Goal: Find specific page/section: Find specific page/section

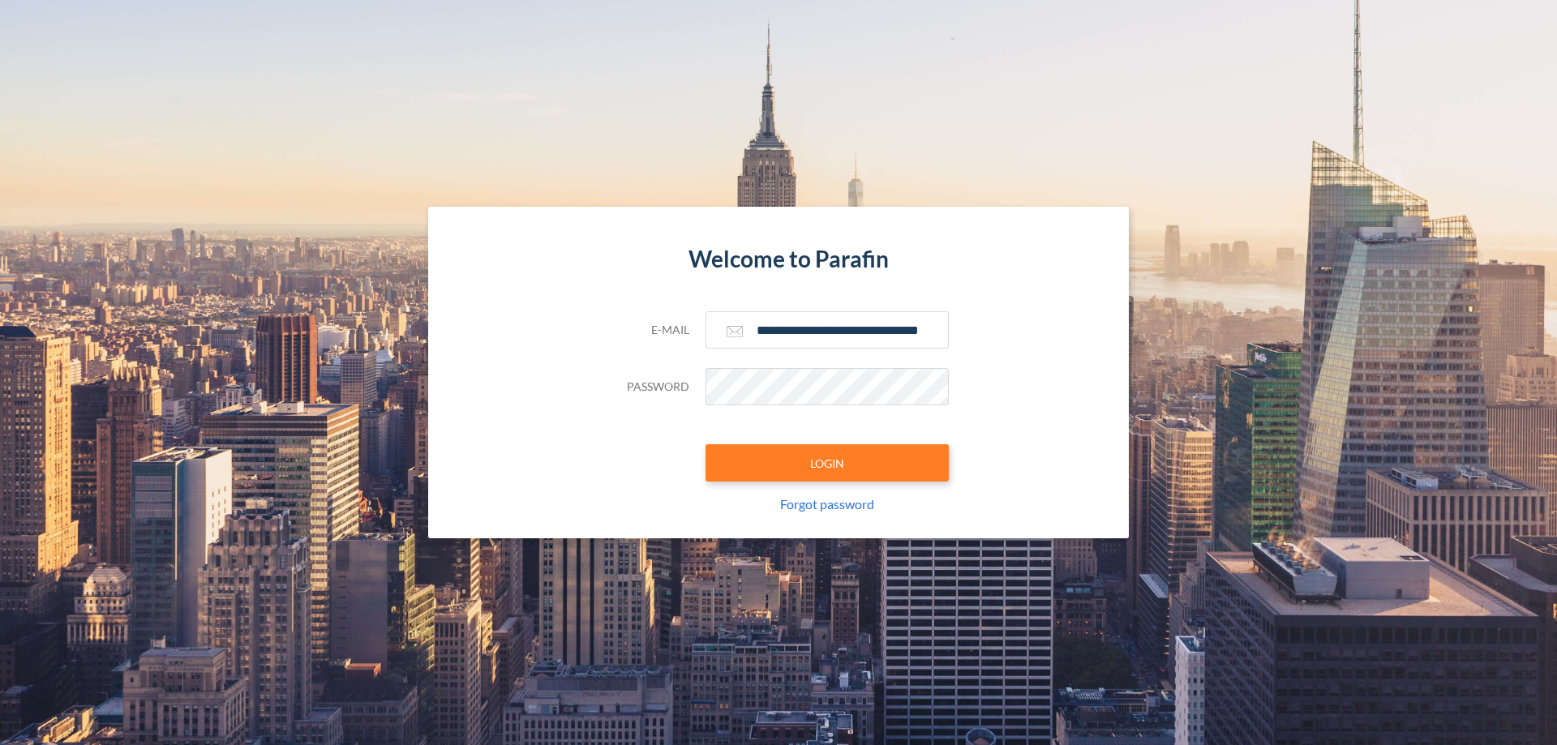
type input "**********"
click at [827, 463] on button "LOGIN" at bounding box center [826, 462] width 243 height 37
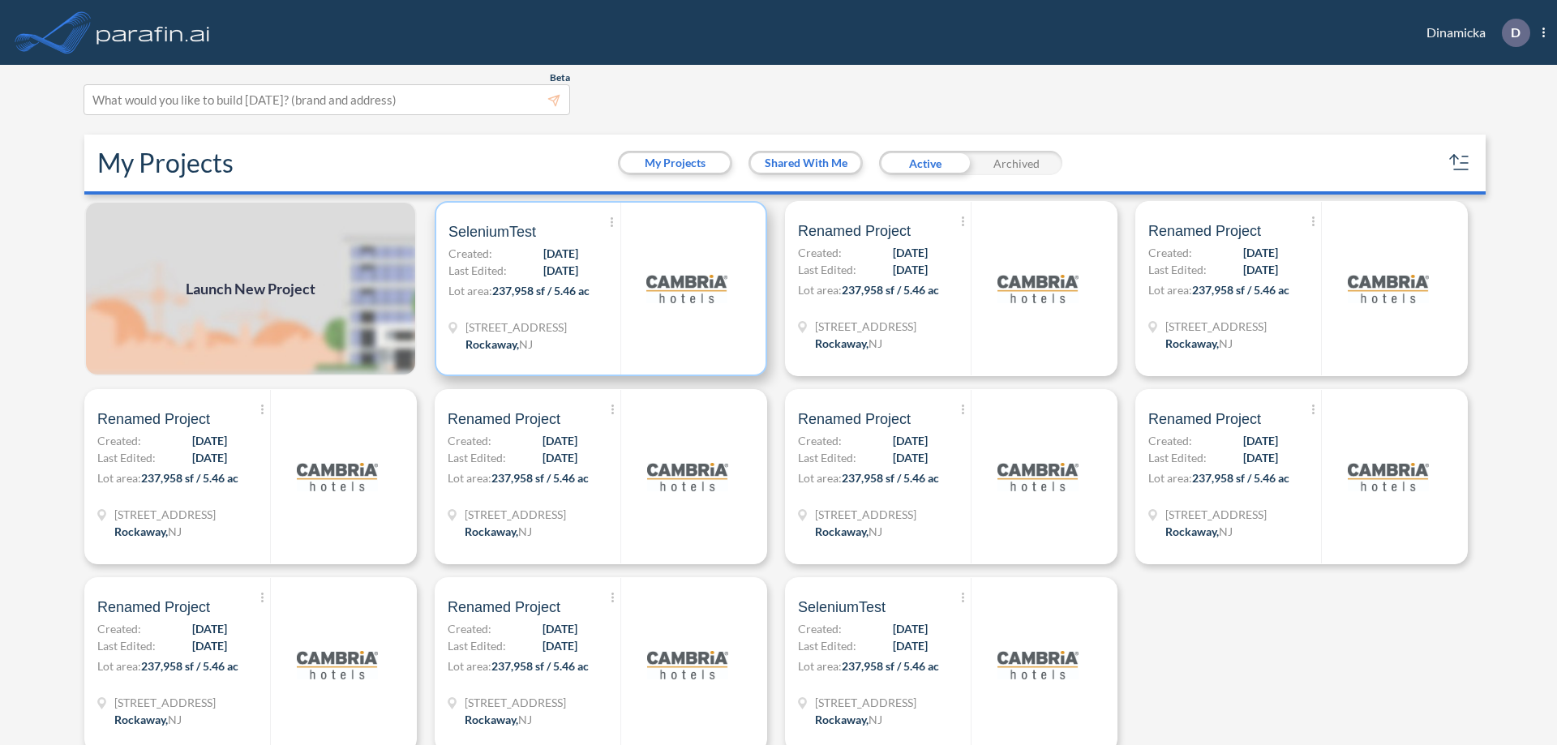
scroll to position [4, 0]
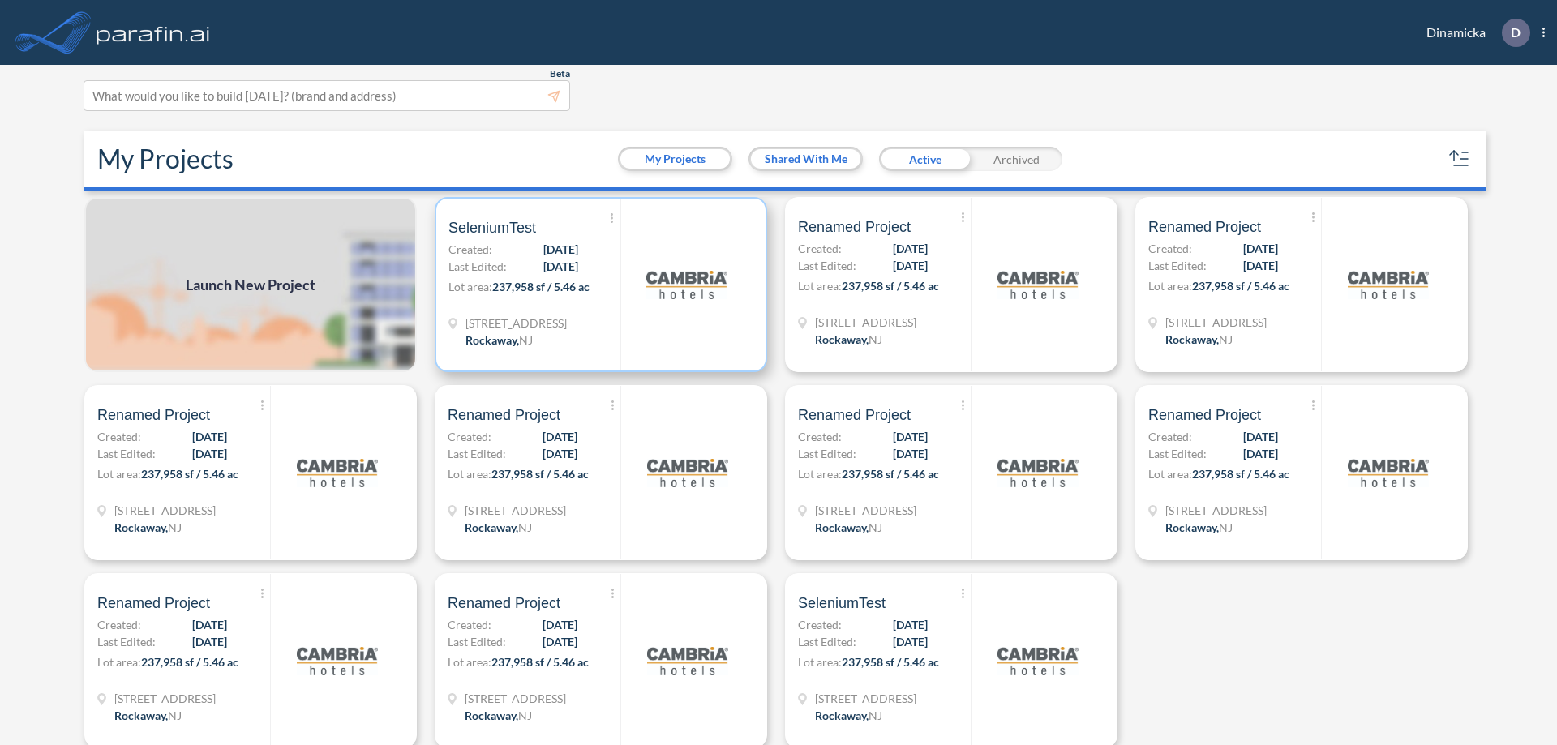
click at [597, 285] on p "Lot area: 237,958 sf / 5.46 ac" at bounding box center [534, 290] width 172 height 24
